Goal: Task Accomplishment & Management: Manage account settings

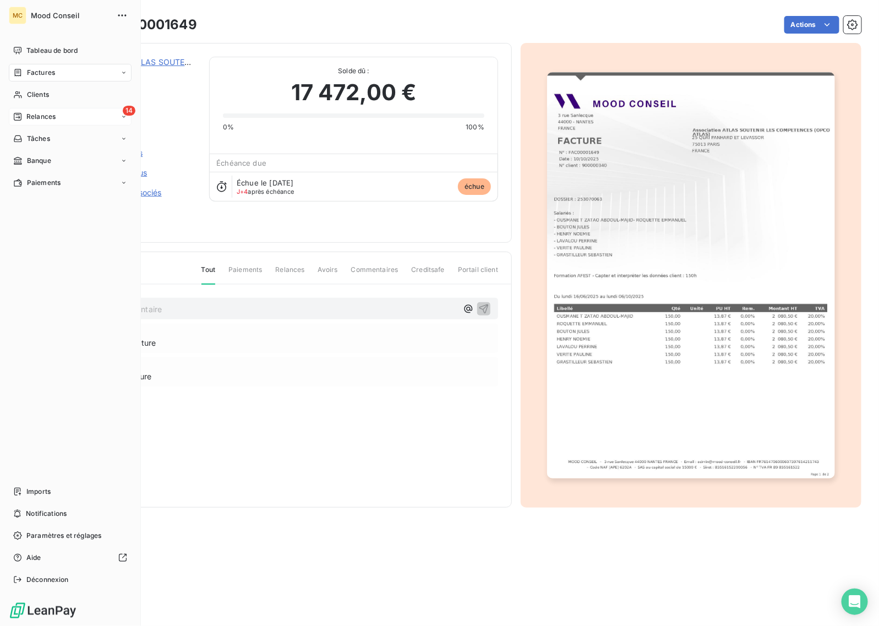
click at [33, 117] on span "Relances" at bounding box center [40, 117] width 29 height 10
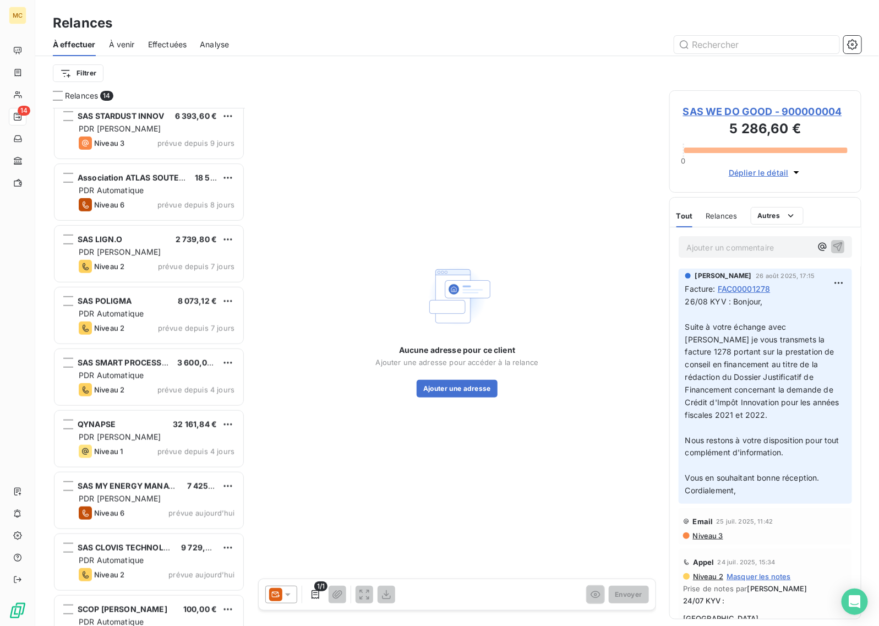
scroll to position [276, 0]
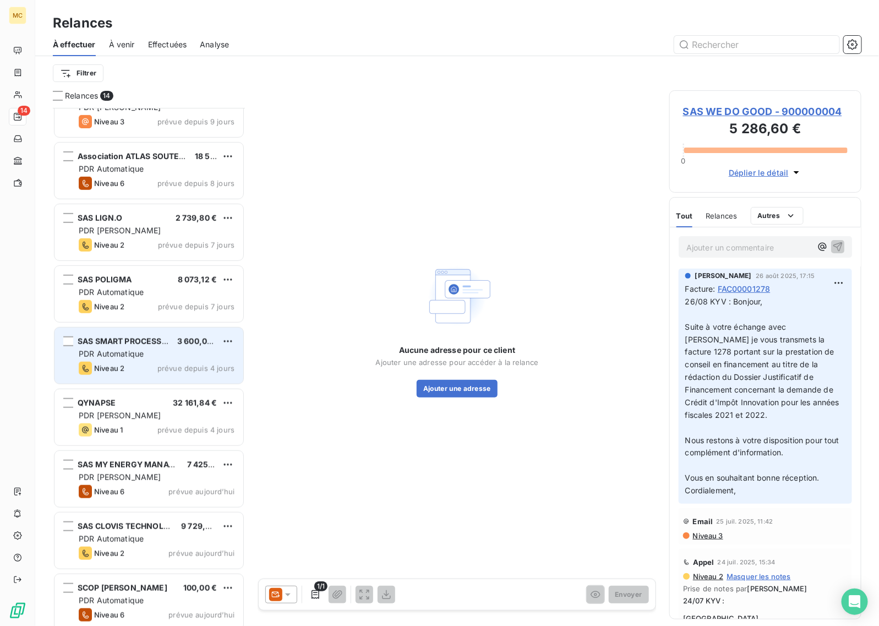
click at [149, 361] on div "Niveau 2 prévue depuis 4 jours" at bounding box center [157, 367] width 156 height 13
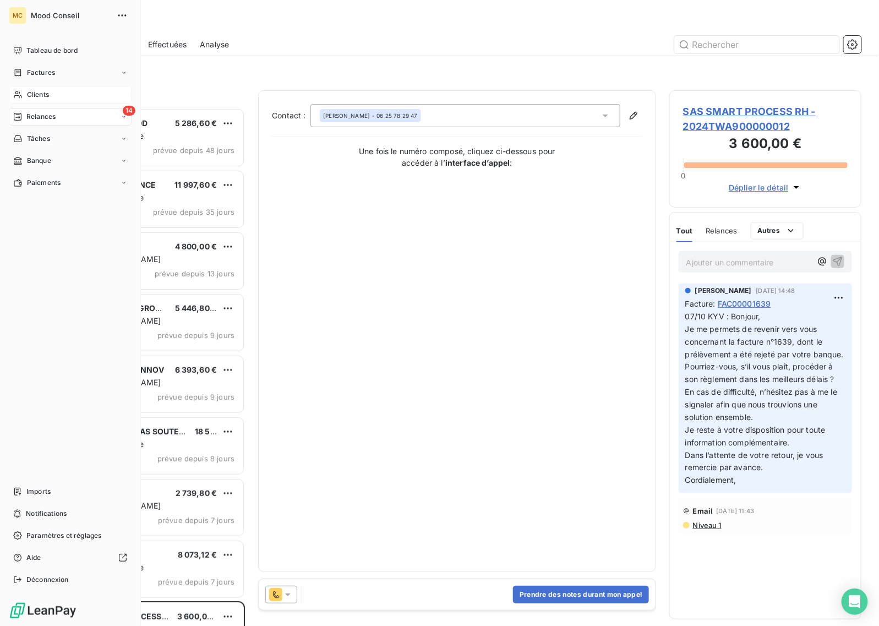
click at [34, 92] on span "Clients" at bounding box center [38, 95] width 22 height 10
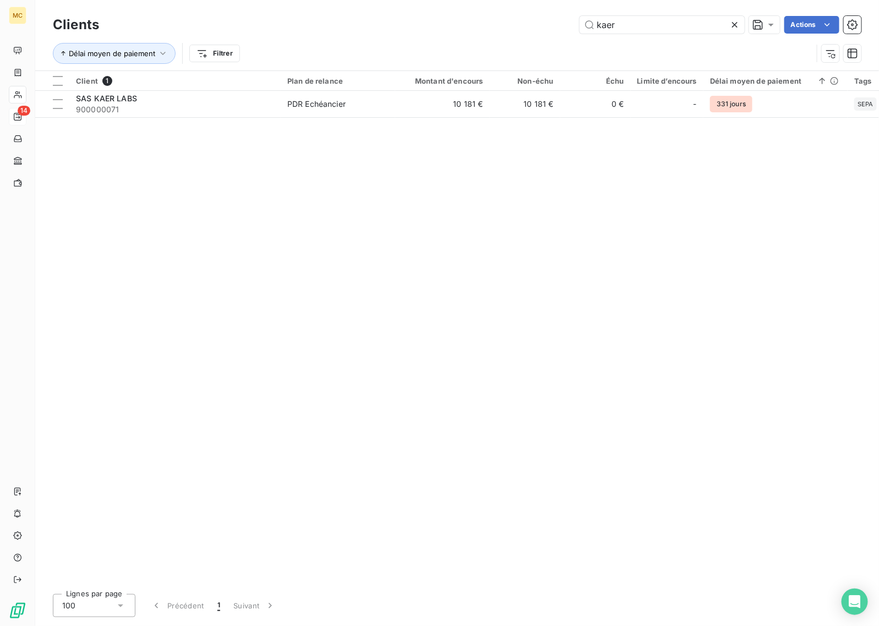
drag, startPoint x: 621, startPoint y: 15, endPoint x: 526, endPoint y: 15, distance: 94.6
click at [526, 16] on div "kaer Actions" at bounding box center [486, 25] width 749 height 18
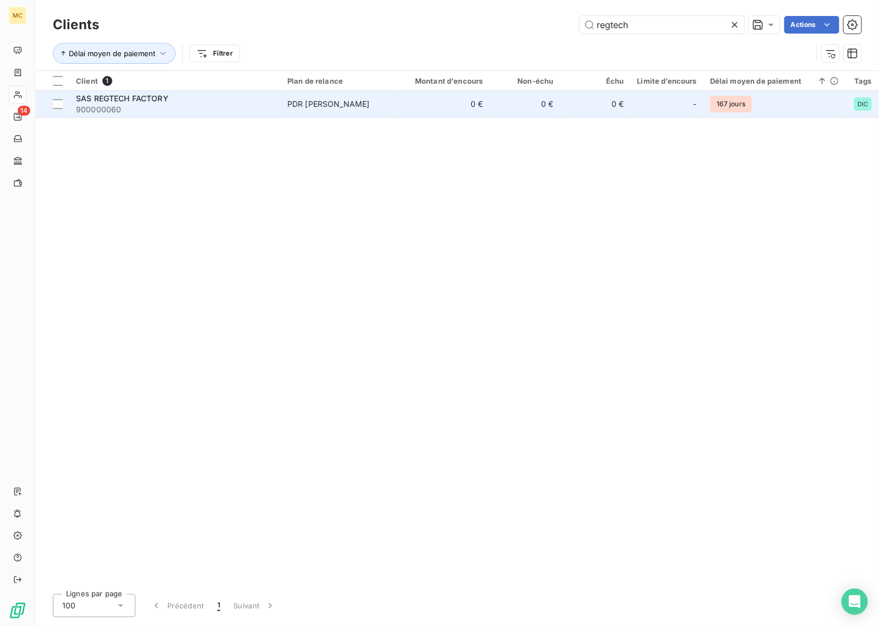
type input "regtech"
click at [430, 96] on td "0 €" at bounding box center [442, 104] width 95 height 26
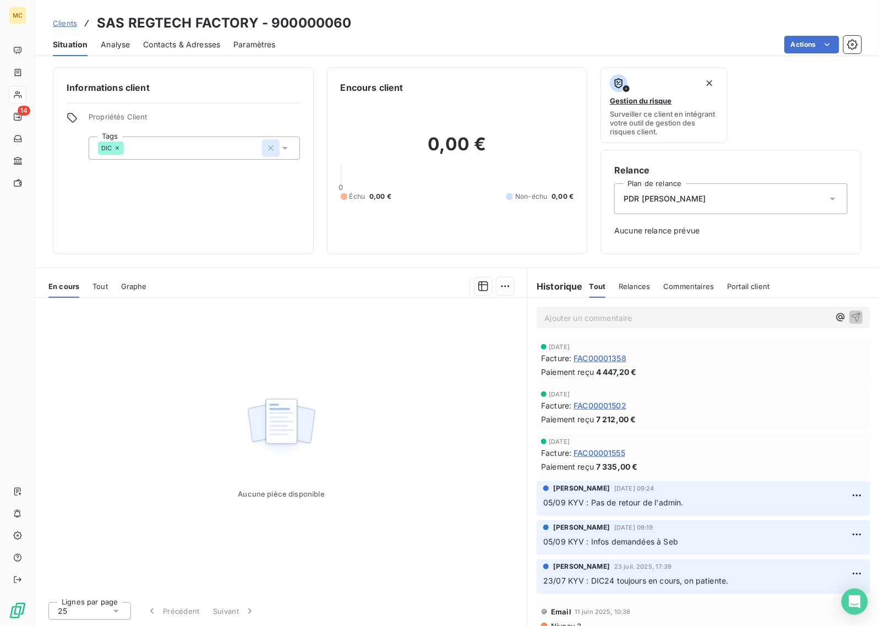
click at [271, 146] on icon "button" at bounding box center [270, 147] width 11 height 11
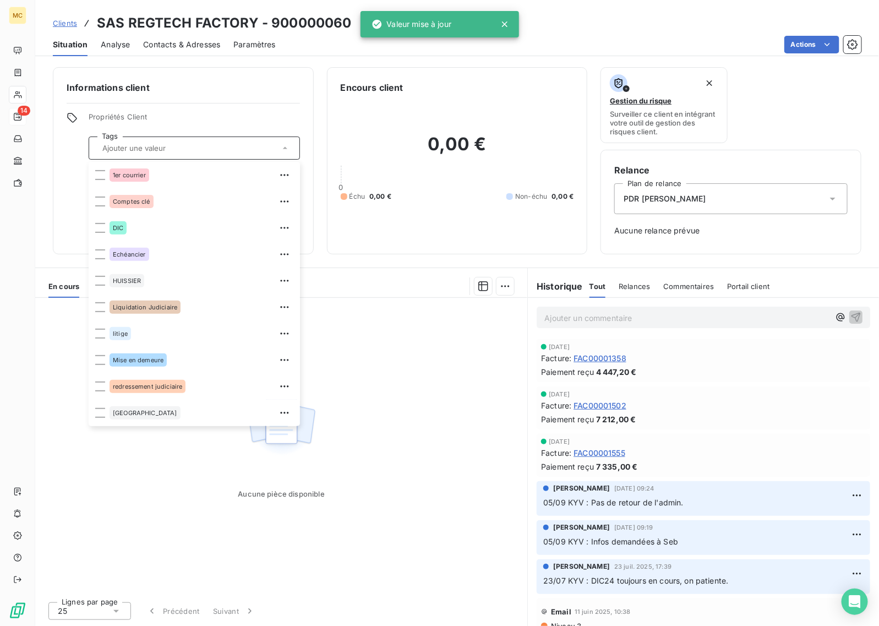
click at [232, 73] on div "Informations client Propriétés Client Tags 1er courrier Comptes clé DIC Echéanc…" at bounding box center [183, 160] width 261 height 187
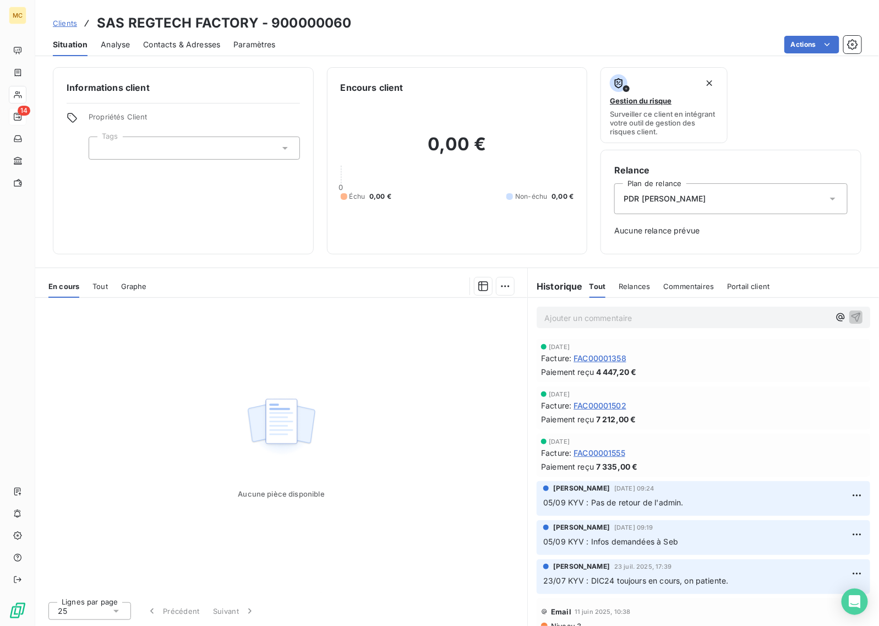
click at [700, 201] on div "PDR [PERSON_NAME]" at bounding box center [730, 198] width 233 height 31
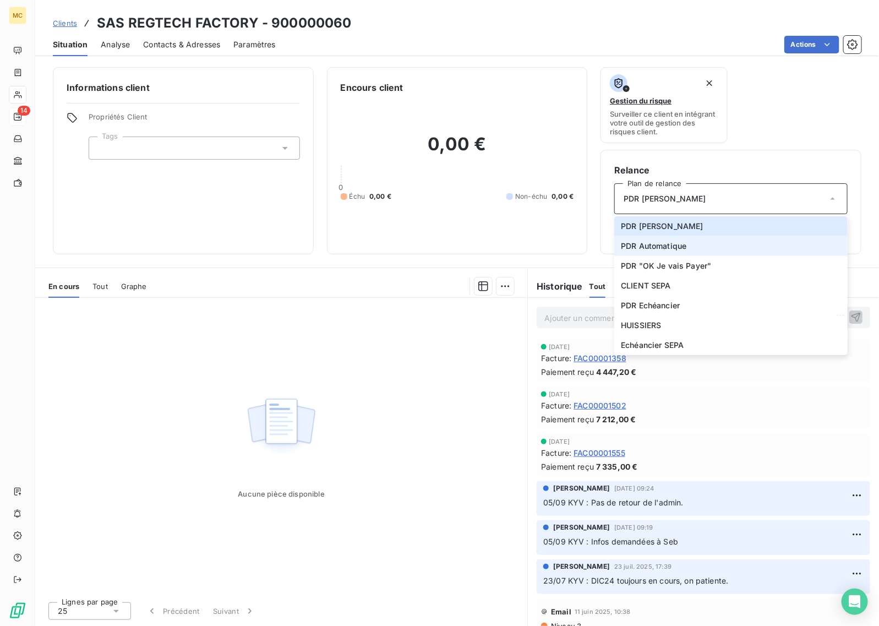
click at [700, 248] on li "PDR Automatique" at bounding box center [730, 246] width 233 height 20
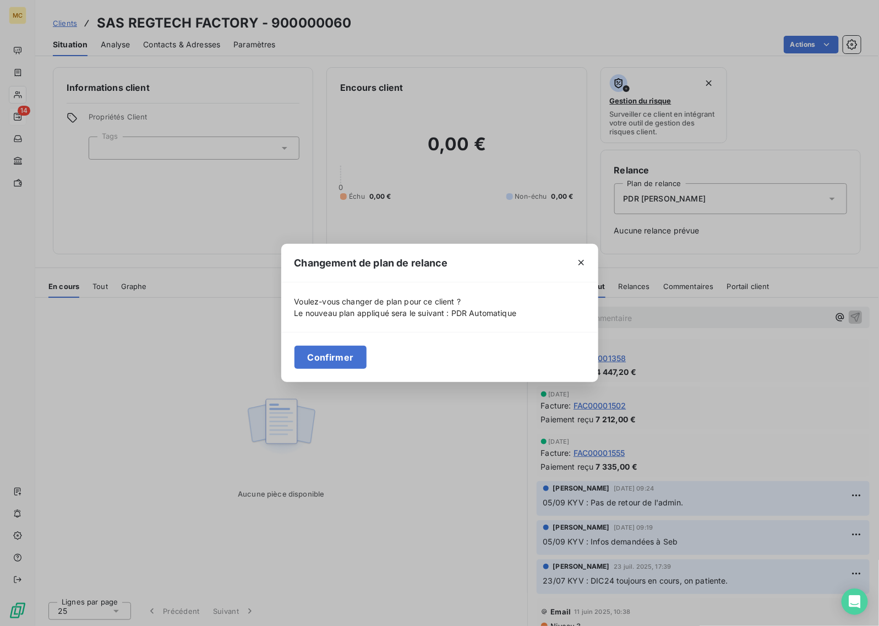
click at [314, 372] on div "Confirmer" at bounding box center [439, 357] width 317 height 50
click at [320, 365] on button "Confirmer" at bounding box center [330, 357] width 73 height 23
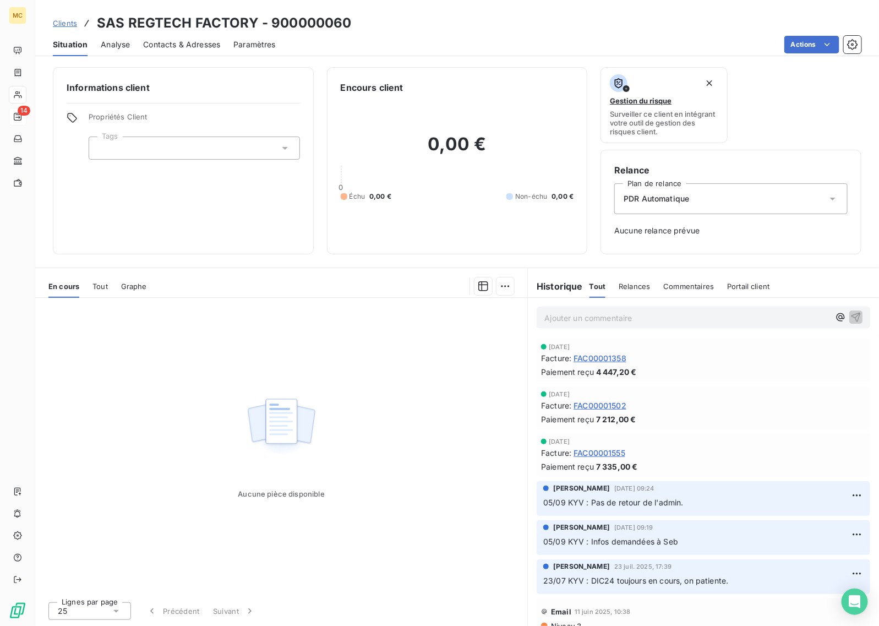
drag, startPoint x: 212, startPoint y: 177, endPoint x: 182, endPoint y: 167, distance: 31.5
click at [210, 177] on div "Informations client Propriétés Client Tags" at bounding box center [183, 160] width 261 height 187
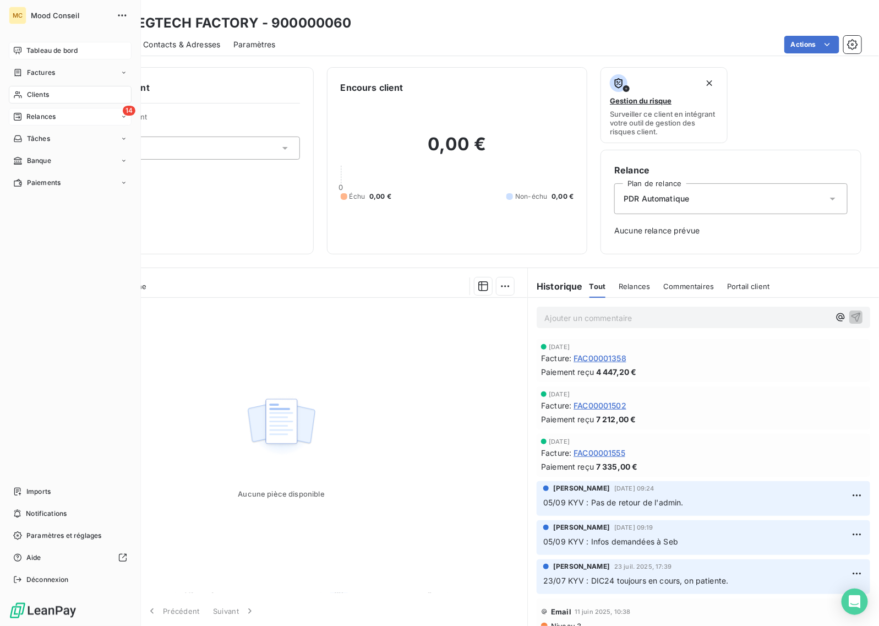
click at [34, 53] on span "Tableau de bord" at bounding box center [51, 51] width 51 height 10
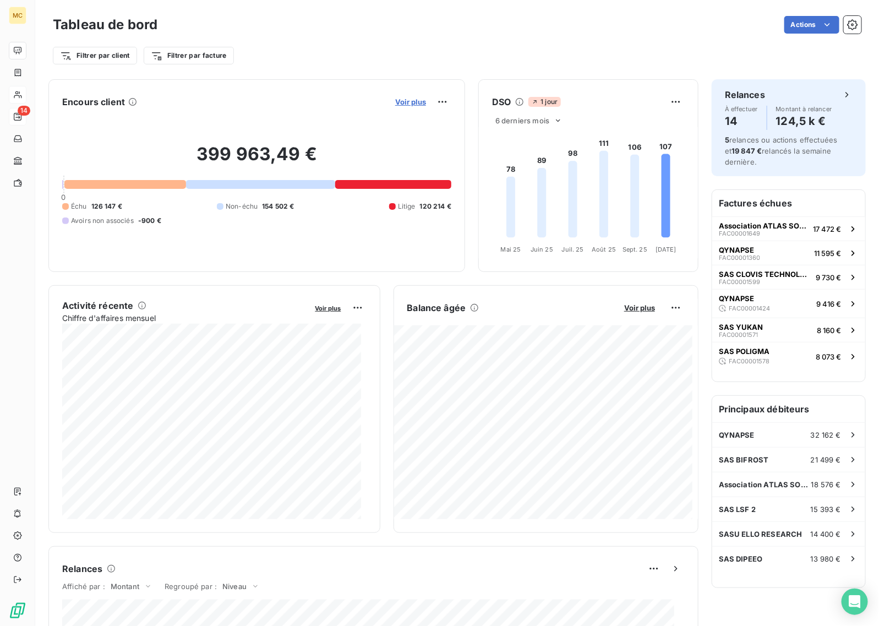
click at [397, 103] on span "Voir plus" at bounding box center [410, 101] width 31 height 9
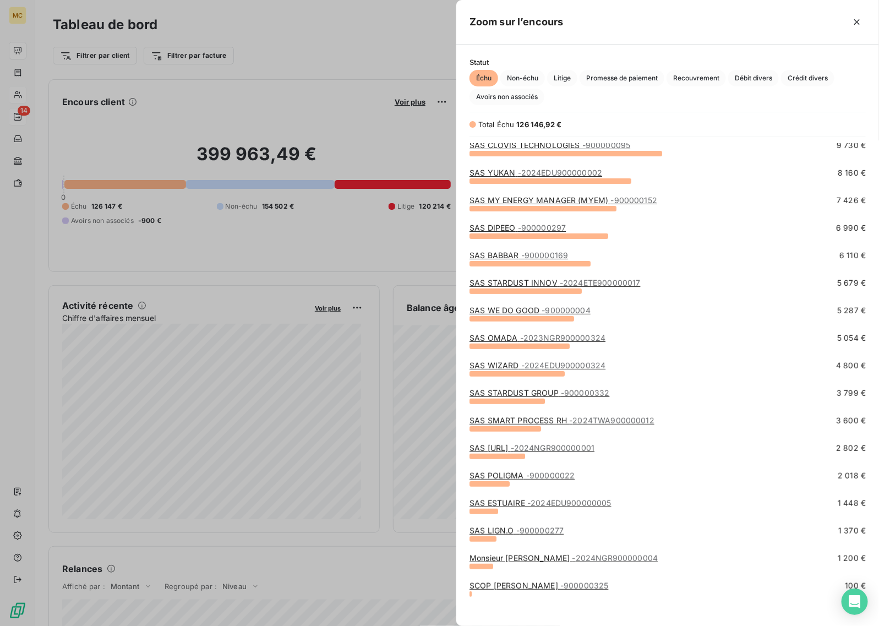
scroll to position [94, 0]
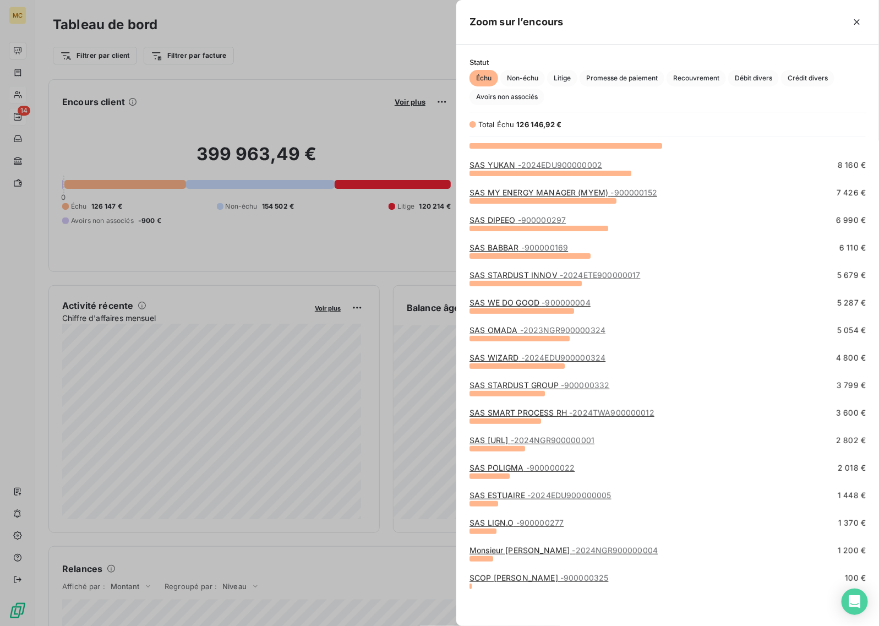
click at [328, 50] on div at bounding box center [439, 313] width 879 height 626
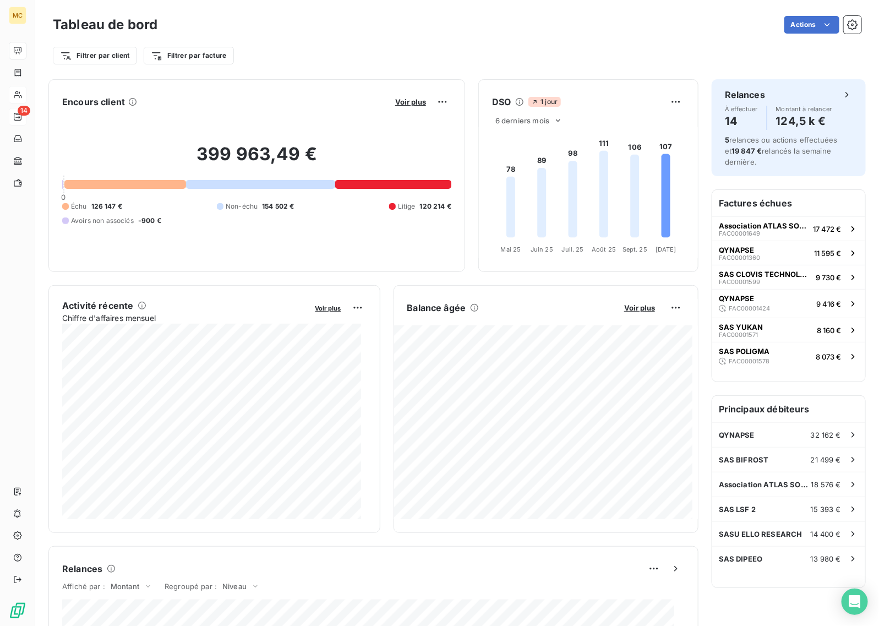
click at [360, 48] on div "Filtrer par client Filtrer par facture" at bounding box center [457, 55] width 808 height 21
